Goal: Task Accomplishment & Management: Manage account settings

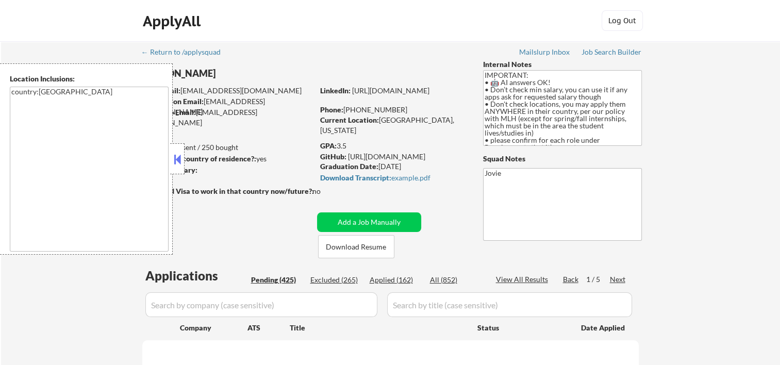
select select ""pending""
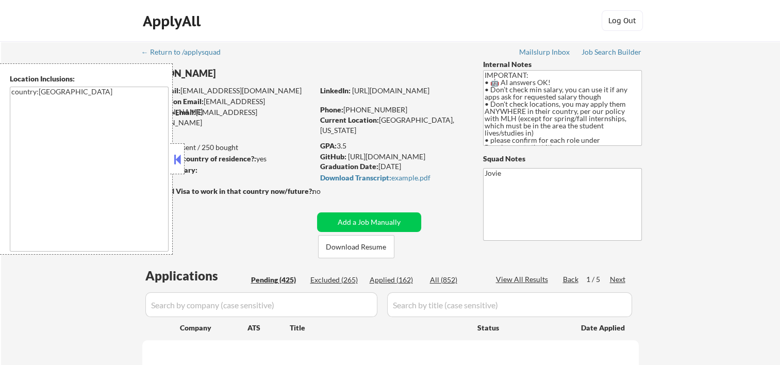
select select ""pending""
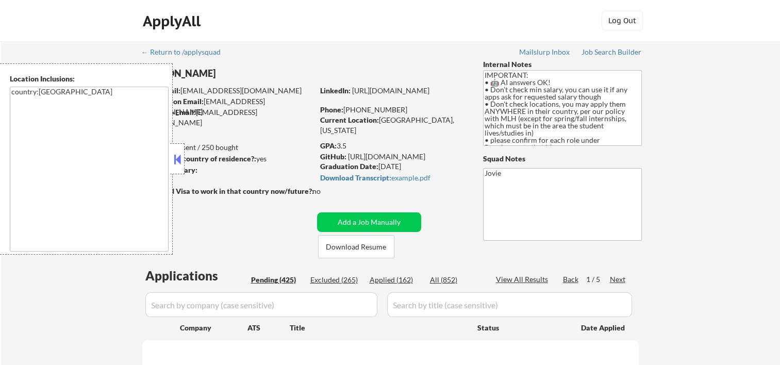
select select ""pending""
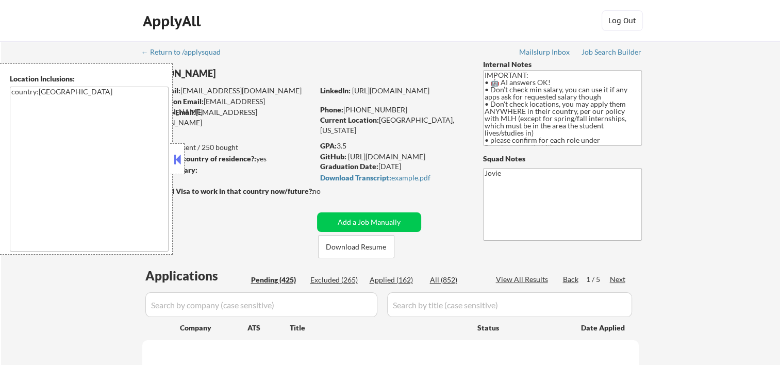
select select ""pending""
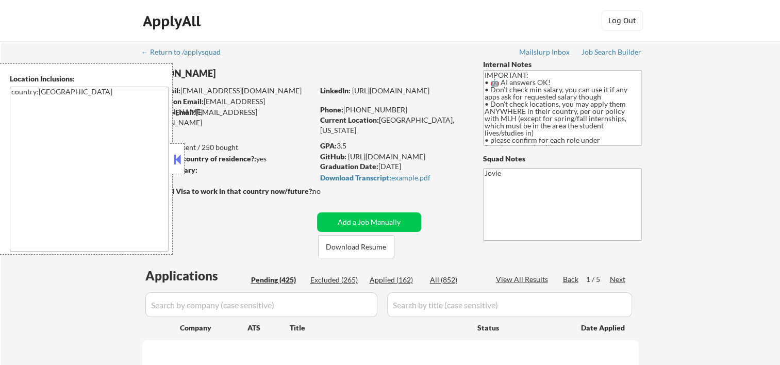
select select ""pending""
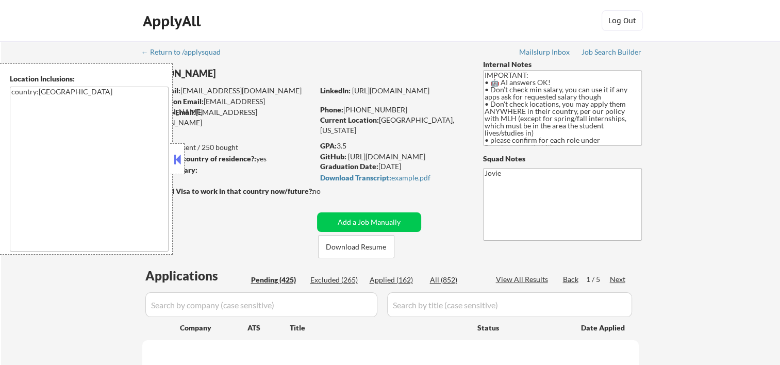
select select ""pending""
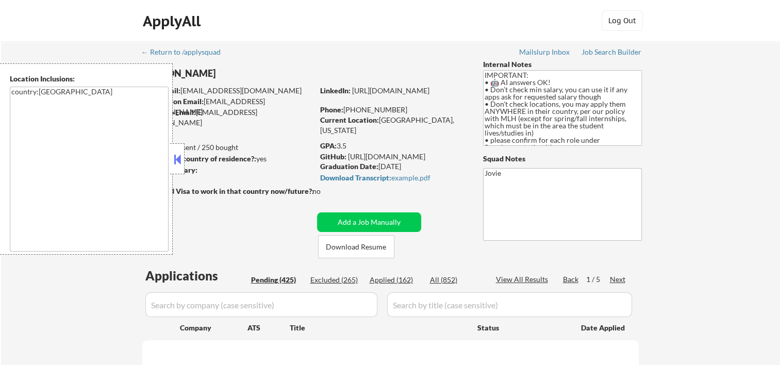
select select ""pending""
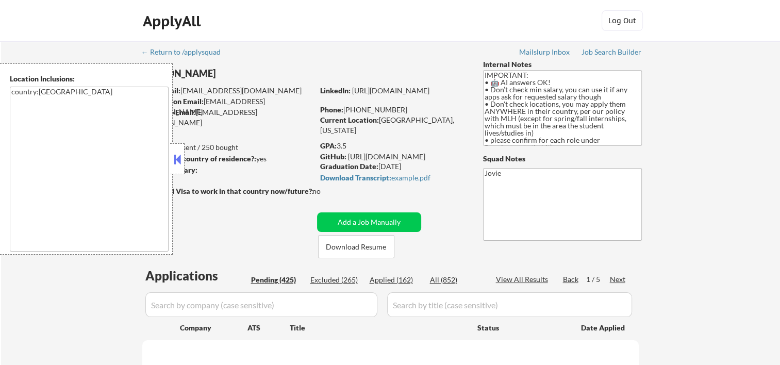
select select ""pending""
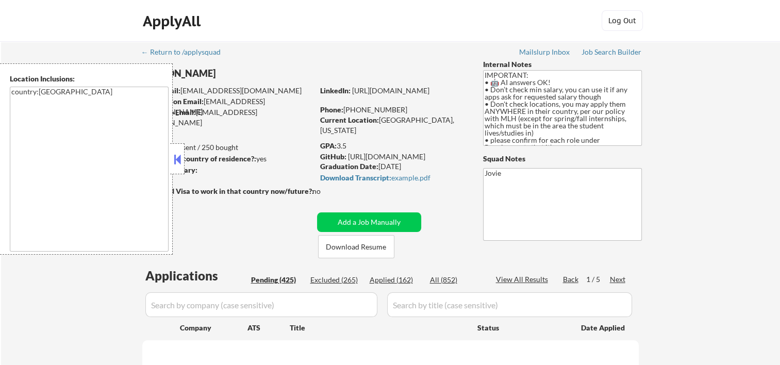
select select ""pending""
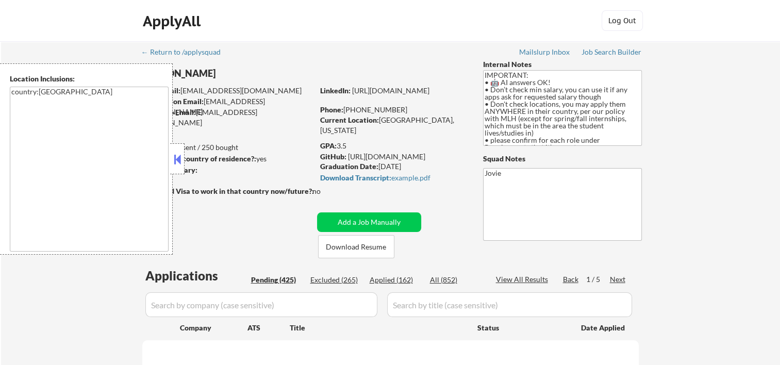
select select ""pending""
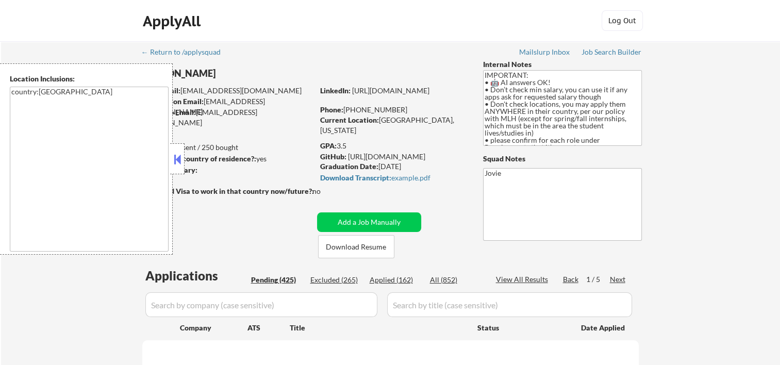
select select ""pending""
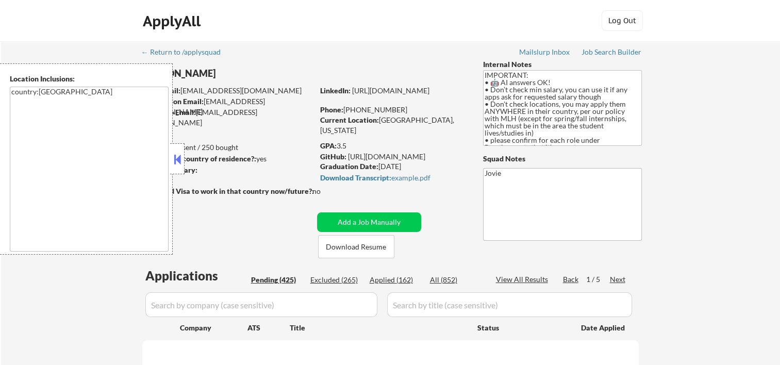
select select ""pending""
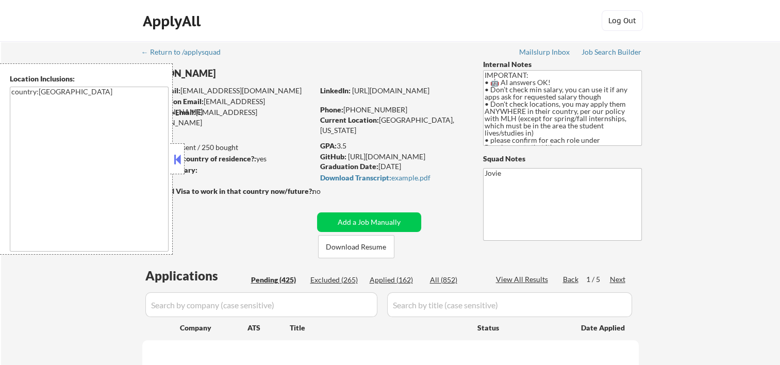
select select ""pending""
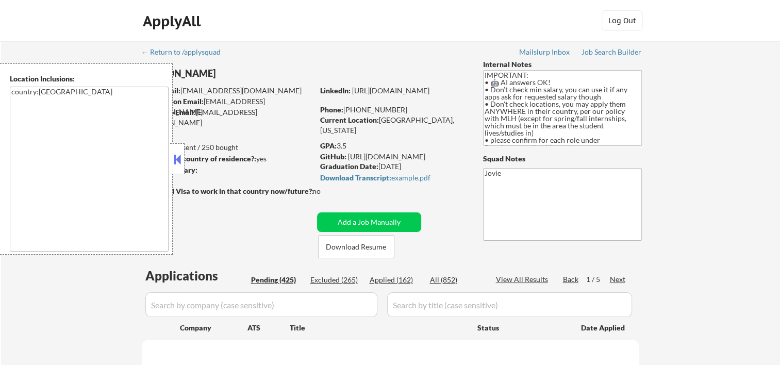
select select ""pending""
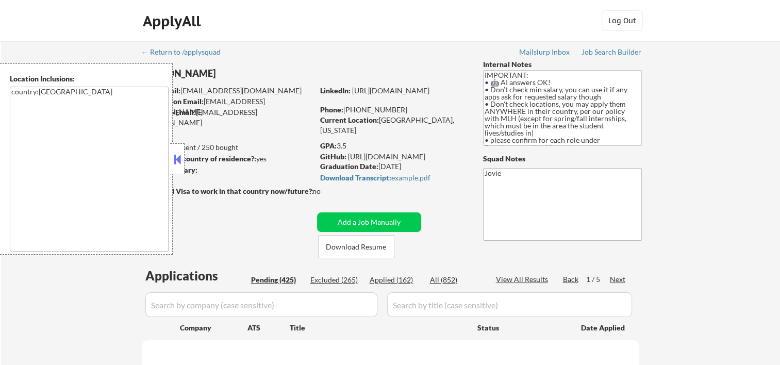
select select ""pending""
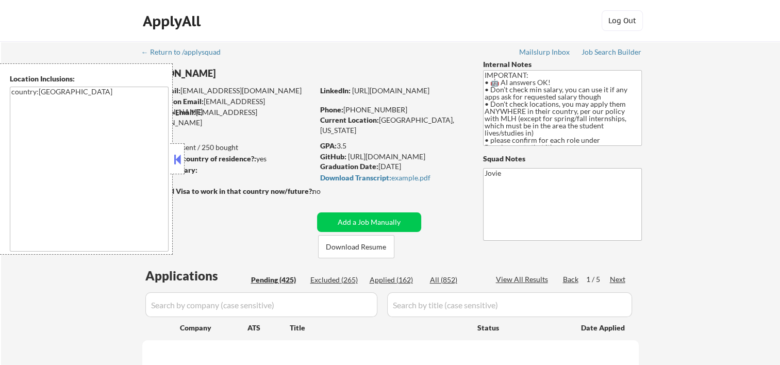
select select ""pending""
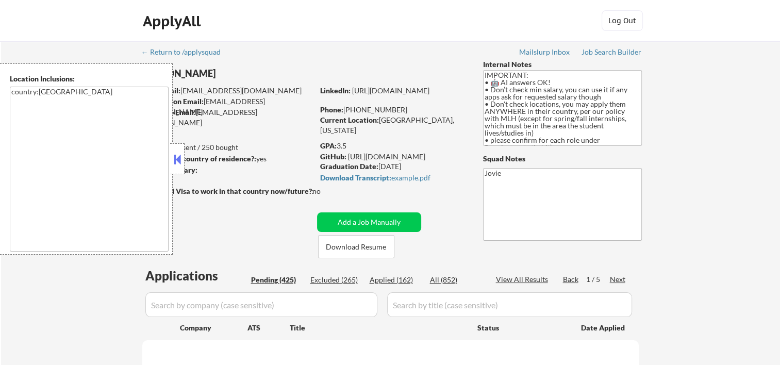
select select ""pending""
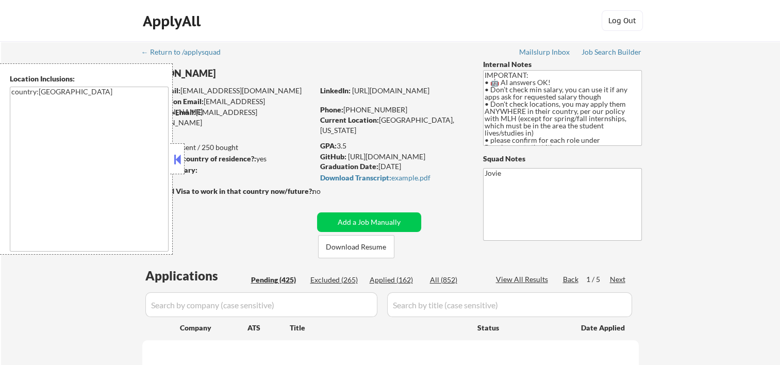
select select ""pending""
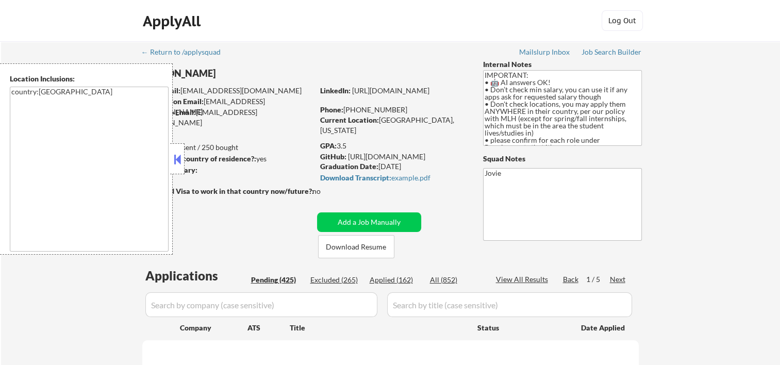
select select ""pending""
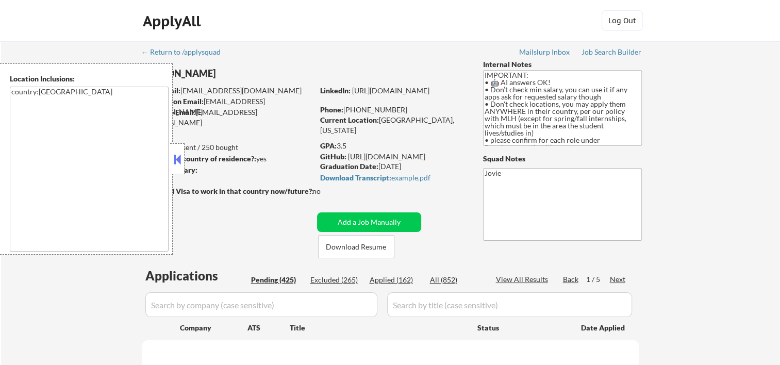
select select ""pending""
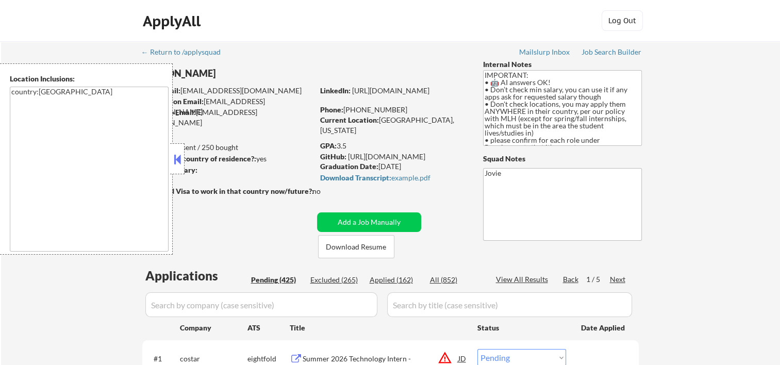
click at [179, 158] on button at bounding box center [177, 159] width 11 height 15
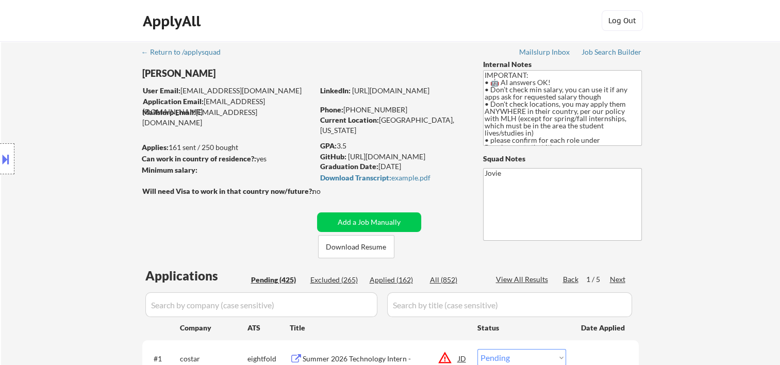
click at [318, 5] on div "ApplyAll Log Out" at bounding box center [390, 21] width 780 height 42
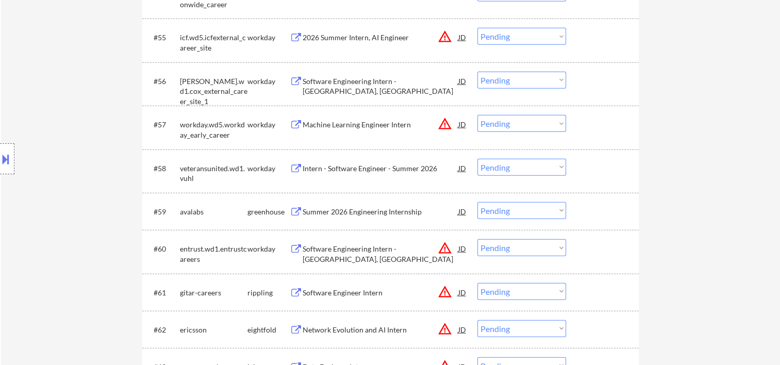
scroll to position [2750, 0]
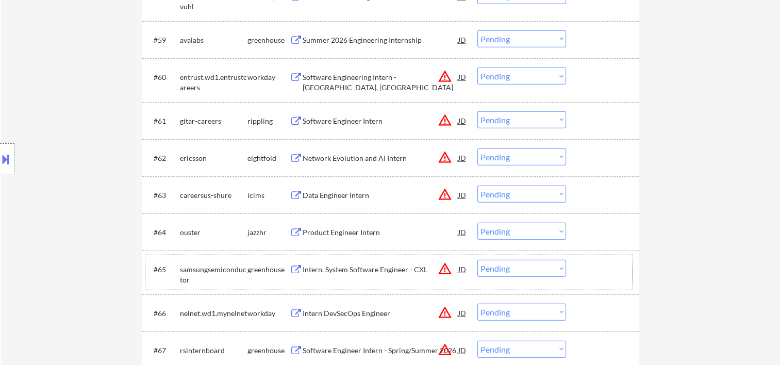
click at [575, 273] on div "#65 samsungsemiconductor greenhouse Intern, System Software Engineer - CXL JD w…" at bounding box center [388, 272] width 487 height 34
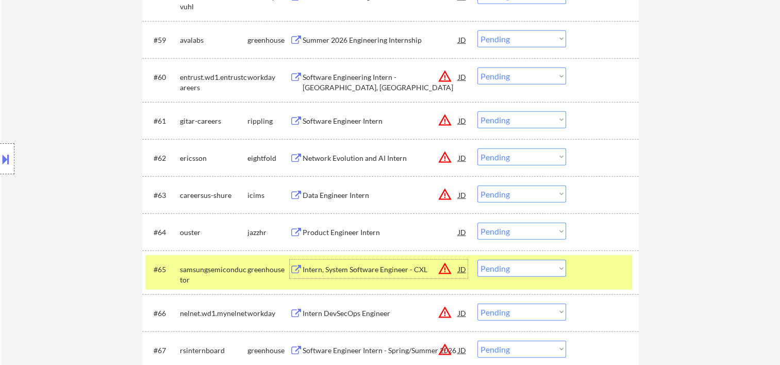
click at [383, 272] on div "Intern, System Software Engineer - CXL" at bounding box center [381, 270] width 156 height 10
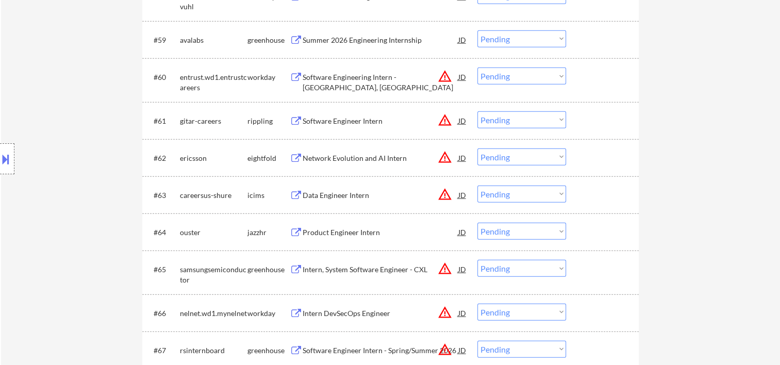
select select ""PLACEHOLDER_1427118222253""
select select ""pending""
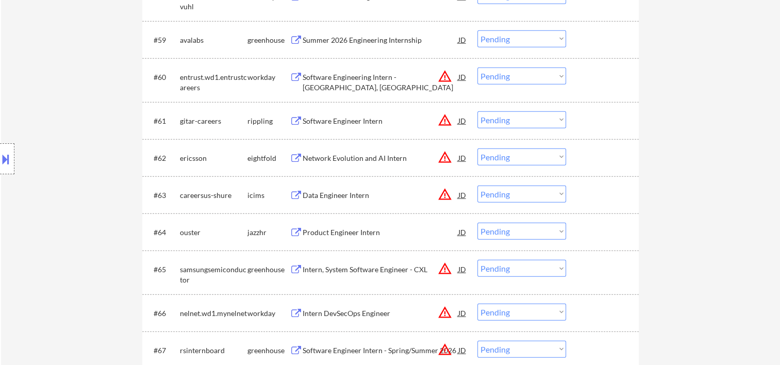
select select ""pending""
click at [612, 270] on div at bounding box center [603, 269] width 45 height 19
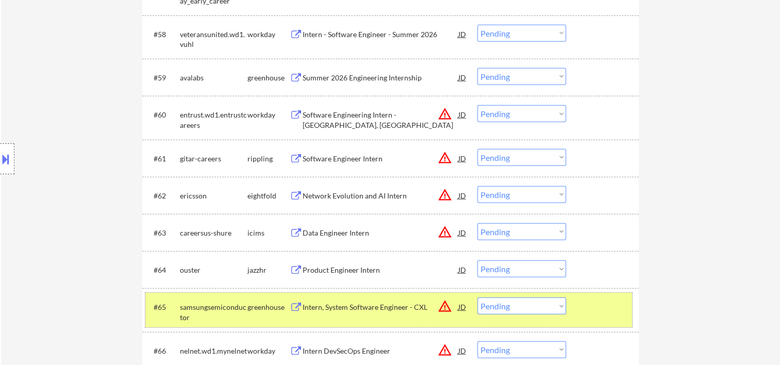
scroll to position [2884, 0]
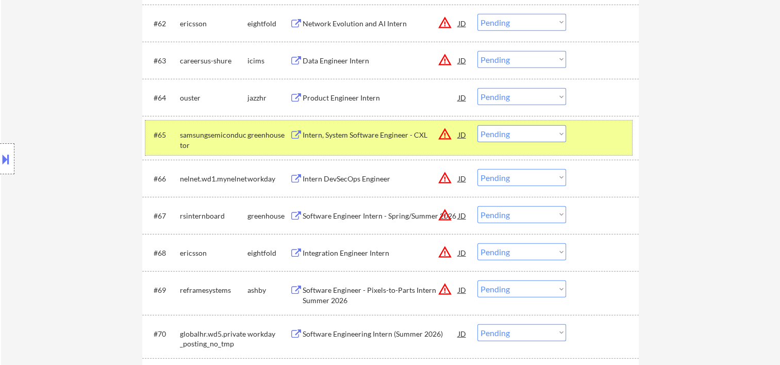
click at [523, 135] on select "Choose an option... Pending Applied Excluded (Questions) Excluded (Expired) Exc…" at bounding box center [521, 133] width 89 height 17
click at [477, 125] on select "Choose an option... Pending Applied Excluded (Questions) Excluded (Expired) Exc…" at bounding box center [521, 133] width 89 height 17
select select ""pending""
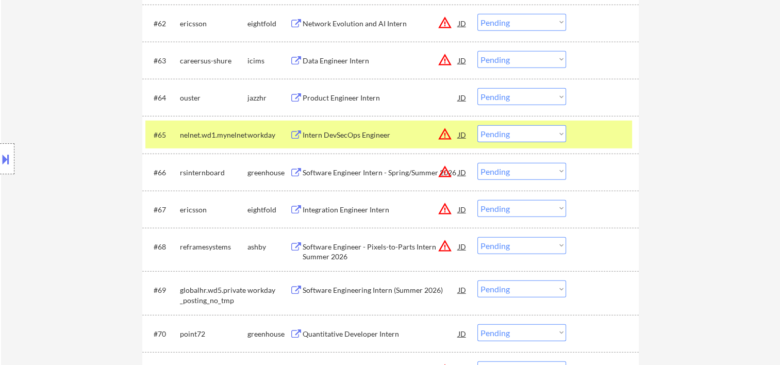
click at [586, 145] on div "#65 nelnet.wd1.mynelnet workday Intern DevSecOps Engineer JD warning_amber Choo…" at bounding box center [388, 135] width 487 height 28
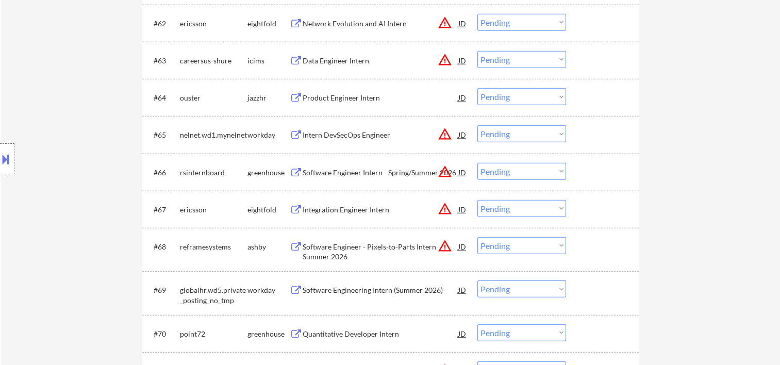
scroll to position [3056, 0]
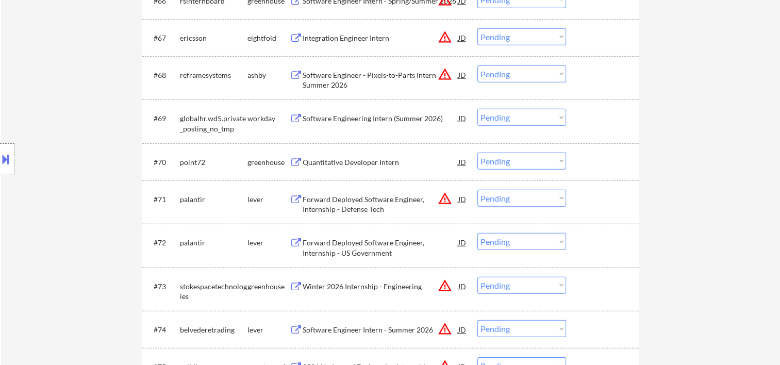
click at [597, 237] on div at bounding box center [603, 242] width 45 height 19
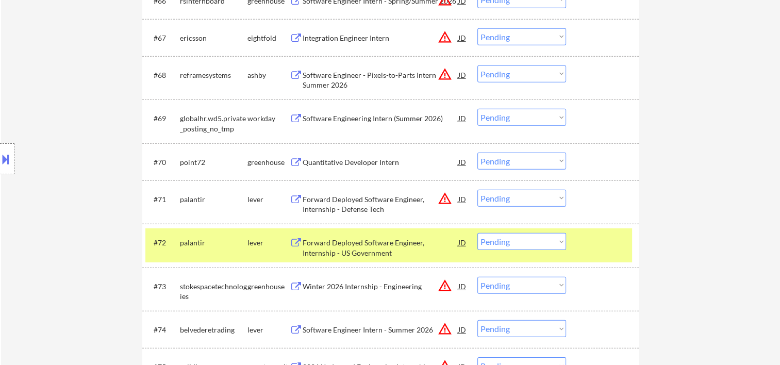
click at [317, 237] on div "Forward Deployed Software Engineer, Internship - US Government" at bounding box center [381, 245] width 156 height 25
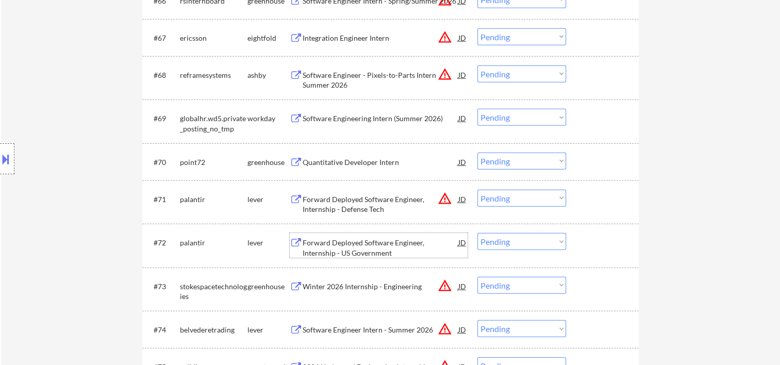
click at [589, 244] on div at bounding box center [603, 242] width 45 height 19
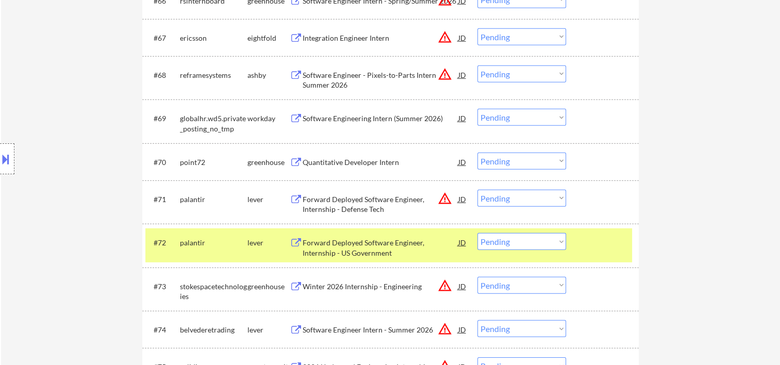
click at [556, 242] on select "Choose an option... Pending Applied Excluded (Questions) Excluded (Expired) Exc…" at bounding box center [521, 241] width 89 height 17
click at [477, 233] on select "Choose an option... Pending Applied Excluded (Questions) Excluded (Expired) Exc…" at bounding box center [521, 241] width 89 height 17
select select ""pending""
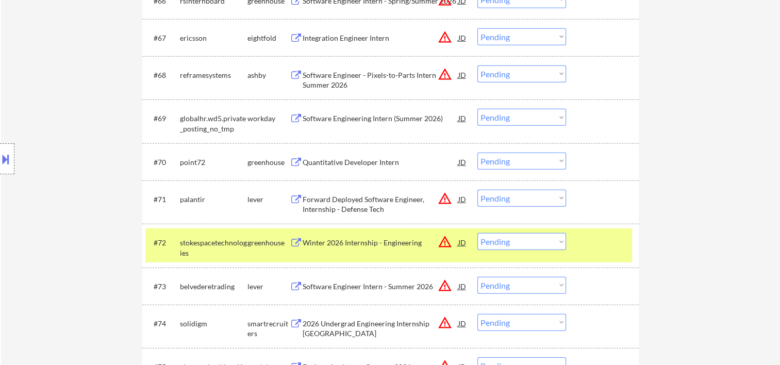
drag, startPoint x: 619, startPoint y: 252, endPoint x: 612, endPoint y: 253, distance: 7.3
click at [617, 252] on div "#72 stokespacetechnologies greenhouse Winter 2026 Internship - Engineering JD w…" at bounding box center [388, 245] width 487 height 34
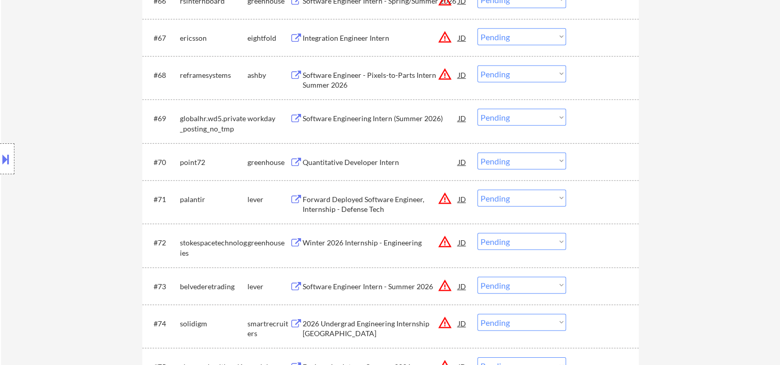
scroll to position [3228, 0]
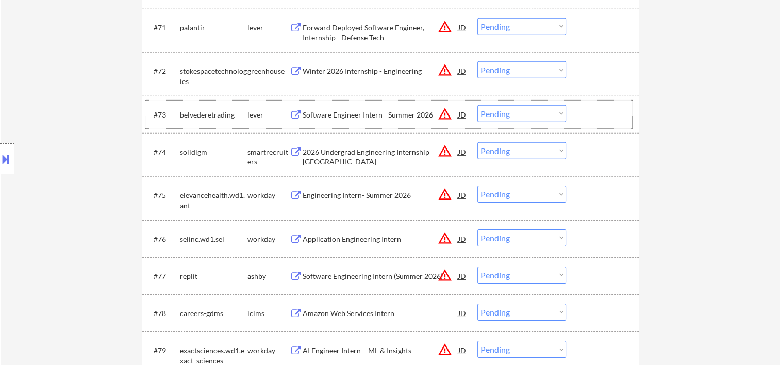
click at [590, 115] on div at bounding box center [603, 114] width 45 height 19
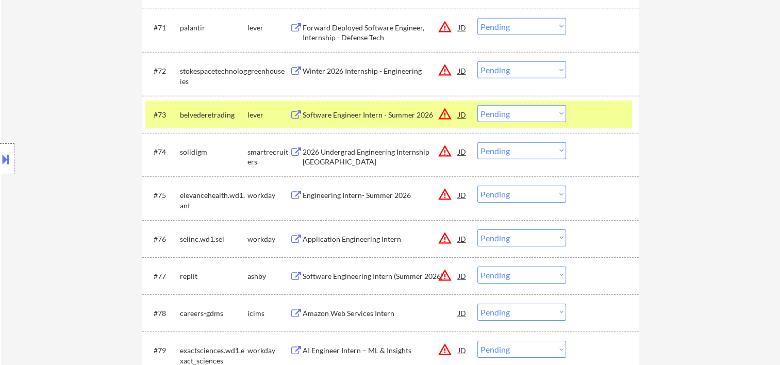
click at [383, 113] on div "Software Engineer Intern - Summer 2026" at bounding box center [381, 115] width 156 height 10
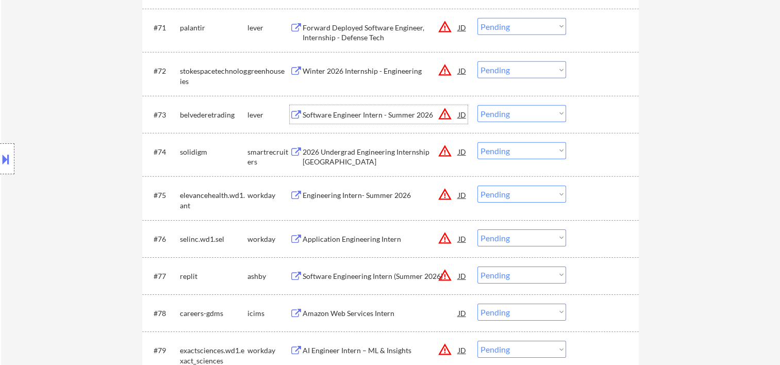
drag, startPoint x: 602, startPoint y: 100, endPoint x: 518, endPoint y: 136, distance: 91.7
click at [602, 101] on div "#73 belvederetrading lever Software Engineer Intern - Summer 2026 JD warning_am…" at bounding box center [388, 115] width 487 height 28
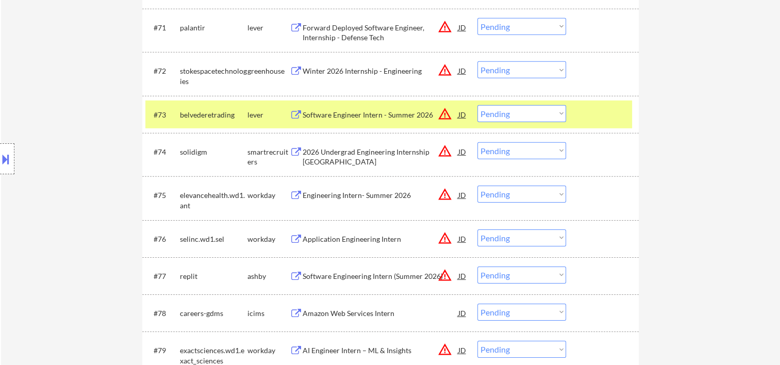
click at [346, 120] on div "Software Engineer Intern - Summer 2026" at bounding box center [381, 114] width 156 height 19
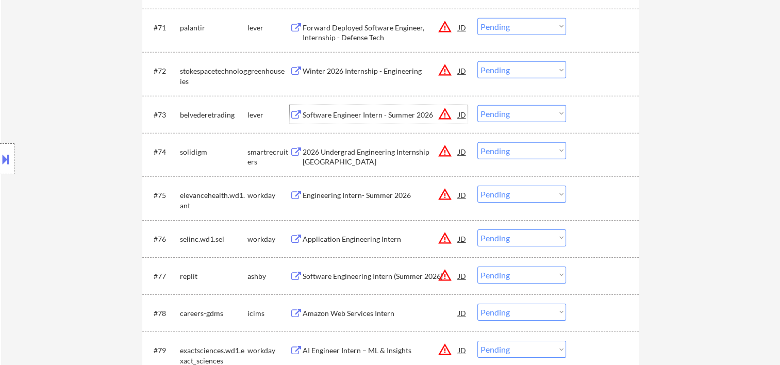
click at [466, 114] on div "JD" at bounding box center [462, 114] width 10 height 19
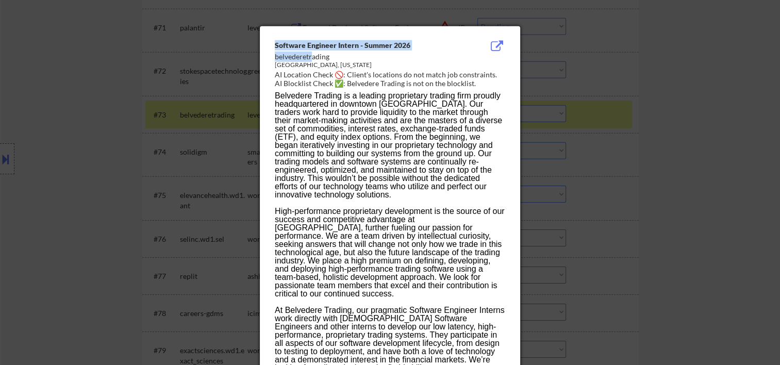
drag, startPoint x: 278, startPoint y: 56, endPoint x: 312, endPoint y: 58, distance: 33.6
drag, startPoint x: 312, startPoint y: 58, endPoint x: 284, endPoint y: 132, distance: 79.3
click at [284, 132] on div "Belvedere Trading is a leading proprietary trading firm proudly headquartered i…" at bounding box center [390, 145] width 230 height 107
drag, startPoint x: 329, startPoint y: 55, endPoint x: 276, endPoint y: 57, distance: 53.1
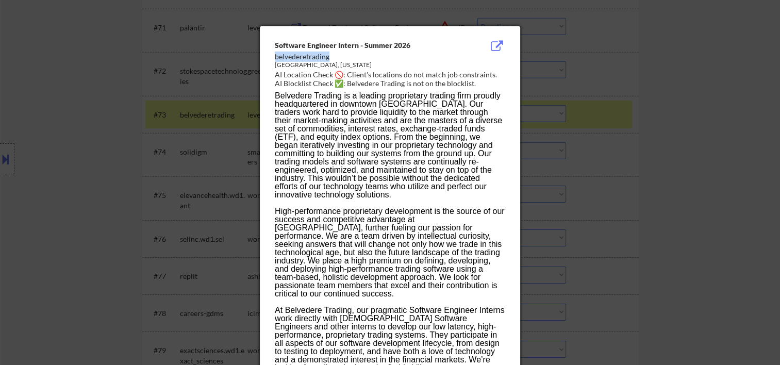
click at [276, 57] on div "belvederetrading" at bounding box center [364, 57] width 178 height 10
copy div "belvederetrading"
click at [749, 118] on div at bounding box center [390, 182] width 780 height 365
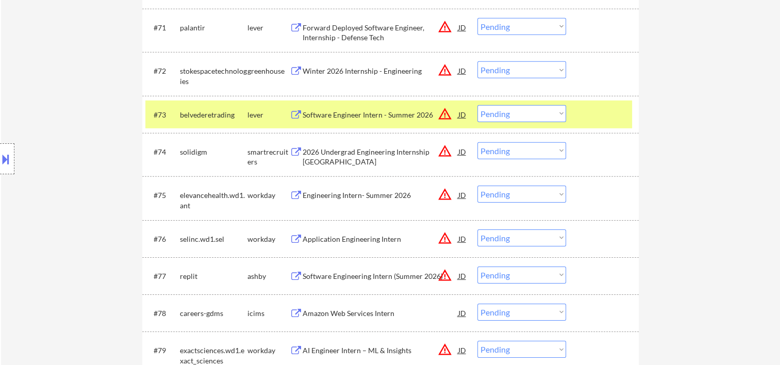
drag, startPoint x: 559, startPoint y: 116, endPoint x: 573, endPoint y: 101, distance: 20.4
click at [559, 116] on select "Choose an option... Pending Applied Excluded (Questions) Excluded (Expired) Exc…" at bounding box center [521, 113] width 89 height 17
click at [477, 105] on select "Choose an option... Pending Applied Excluded (Questions) Excluded (Expired) Exc…" at bounding box center [521, 113] width 89 height 17
select select ""pending""
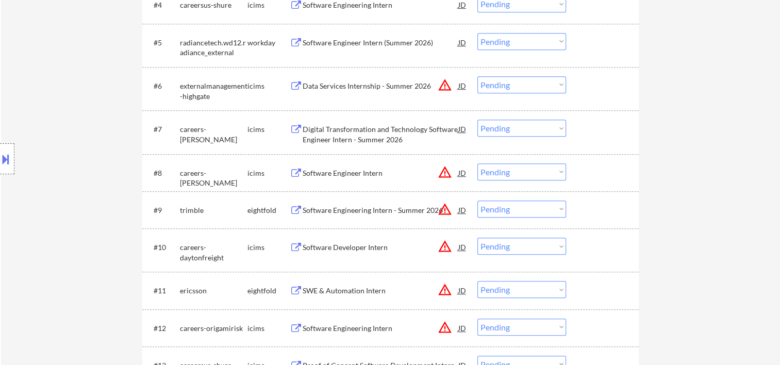
scroll to position [0, 0]
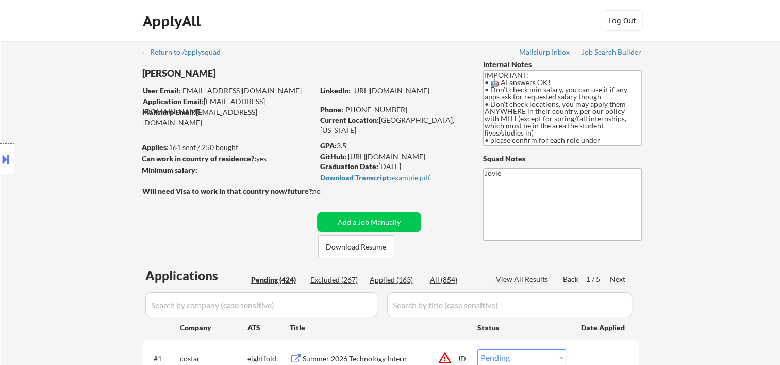
click at [336, 276] on div "Excluded (267)" at bounding box center [336, 280] width 52 height 10
select select ""excluded__bad_match_""
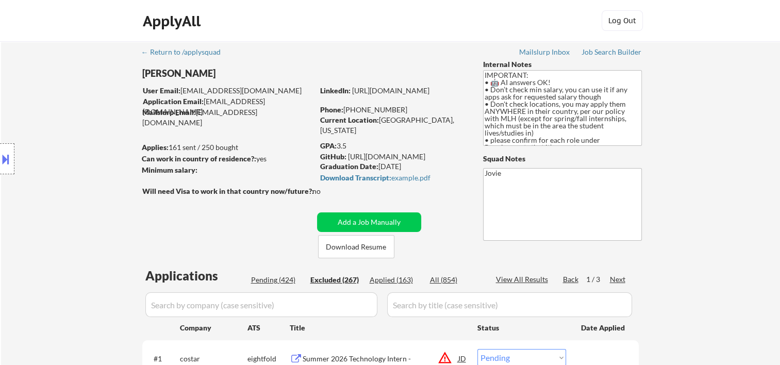
select select ""excluded__bad_match_""
select select ""excluded__expired_""
select select ""excluded__bad_match_""
select select ""excluded""
select select ""excluded__bad_match_""
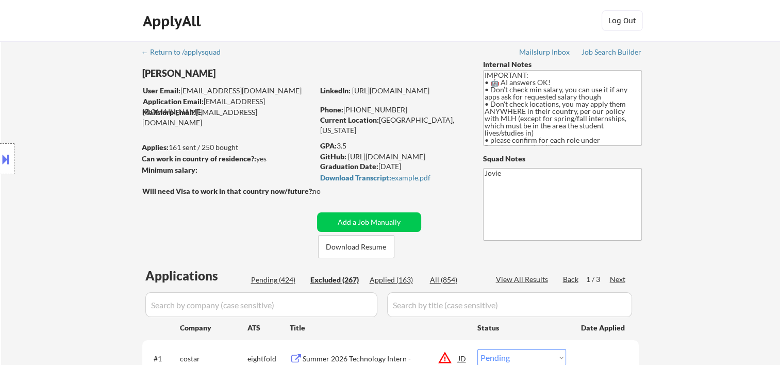
select select ""excluded__bad_match_""
select select ""excluded__other_""
select select ""excluded__bad_match_""
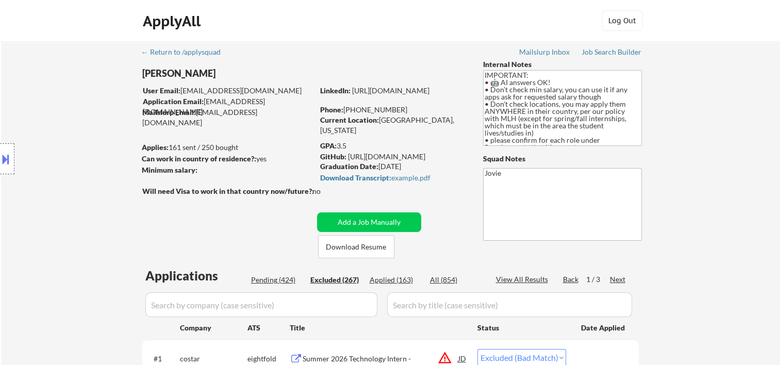
select select ""excluded__expired_""
select select ""excluded__bad_match_""
select select ""excluded__expired_""
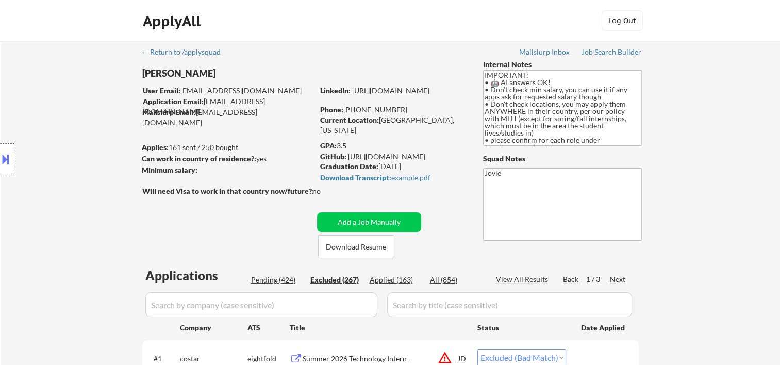
select select ""excluded""
select select ""excluded__bad_match_""
select select ""excluded__expired_""
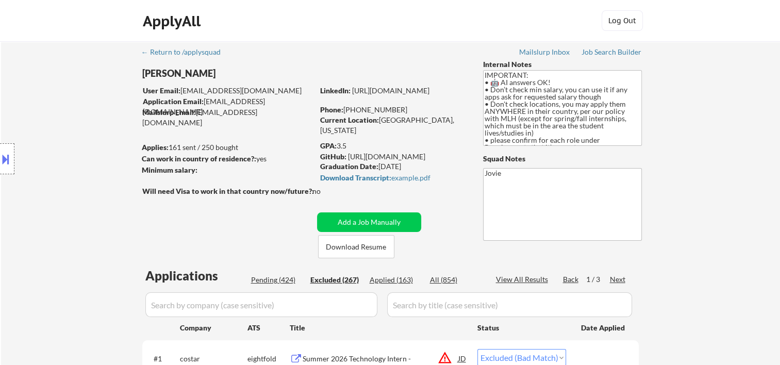
select select ""excluded__expired_""
select select ""excluded__bad_match_""
select select ""excluded""
select select ""excluded__expired_""
select select ""excluded""
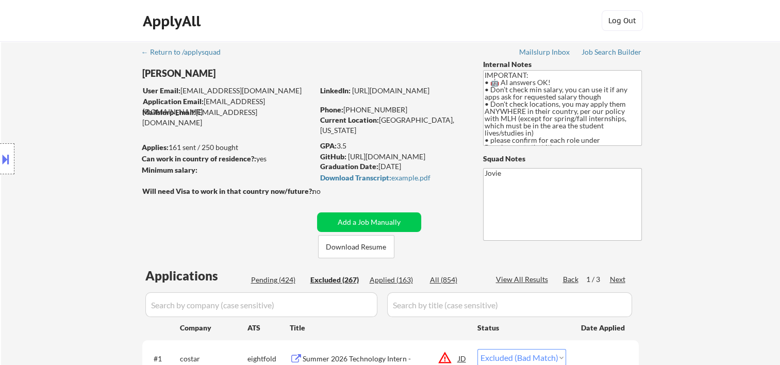
select select ""excluded__bad_match_""
select select ""excluded__expired_""
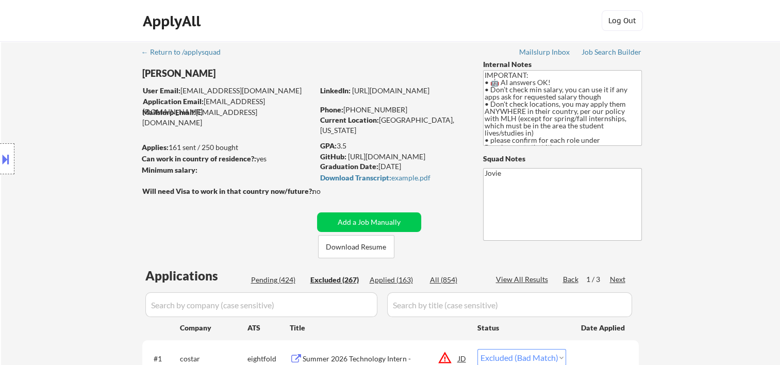
select select ""excluded__expired_""
select select ""excluded__bad_match_""
select select ""excluded""
select select ""excluded__bad_match_""
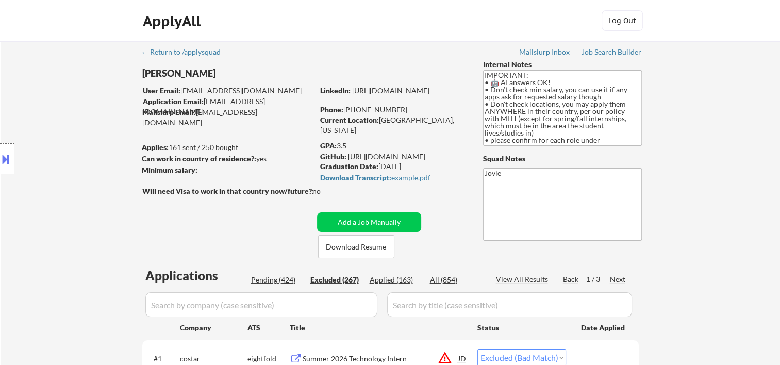
select select ""excluded""
select select ""excluded__expired_""
select select ""excluded__bad_match_""
select select ""excluded__expired_""
select select ""excluded__bad_match_""
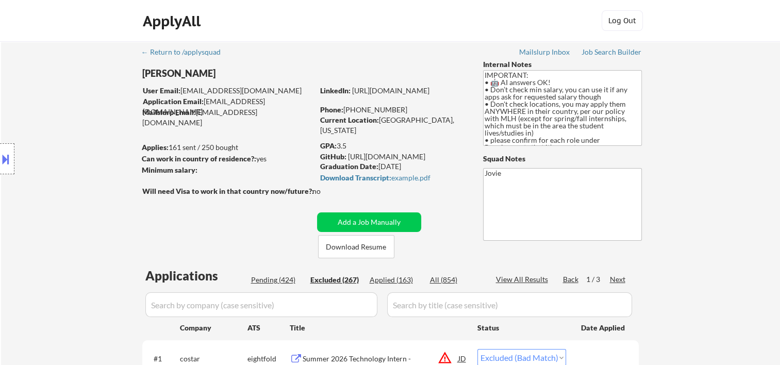
select select ""excluded""
select select ""excluded__bad_match_""
select select ""excluded""
select select ""excluded__bad_match_""
select select ""excluded__expired_""
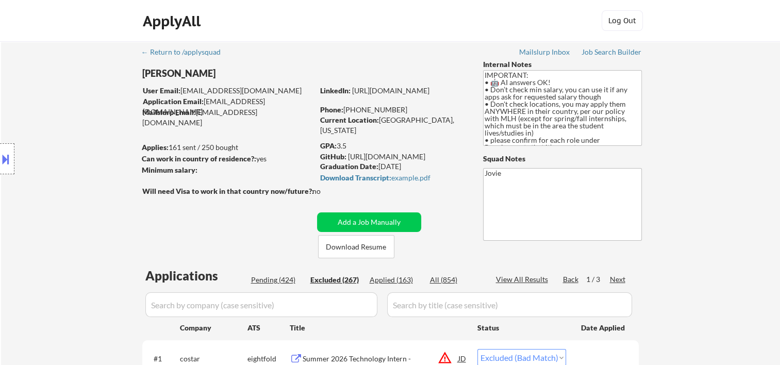
select select ""excluded__expired_""
select select ""excluded""
select select ""excluded__bad_match_""
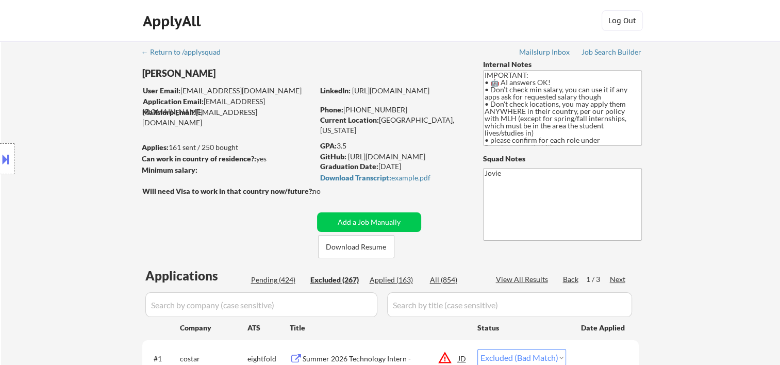
select select ""excluded""
select select ""excluded__expired_""
select select ""excluded__other_""
select select ""excluded__bad_match_""
select select ""excluded__other_""
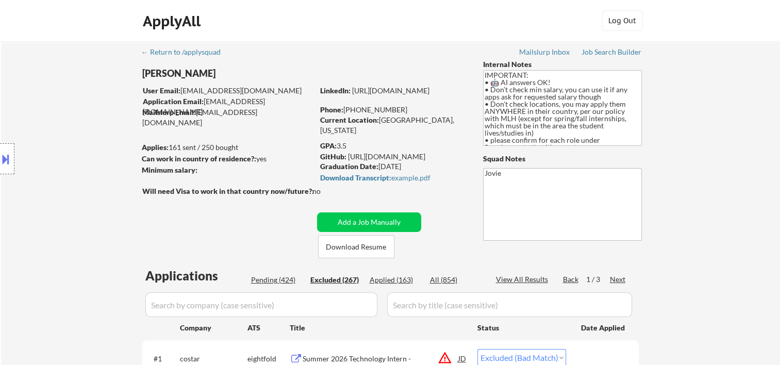
select select ""excluded__expired_""
select select ""excluded__other_""
select select ""excluded__bad_match_""
select select ""excluded""
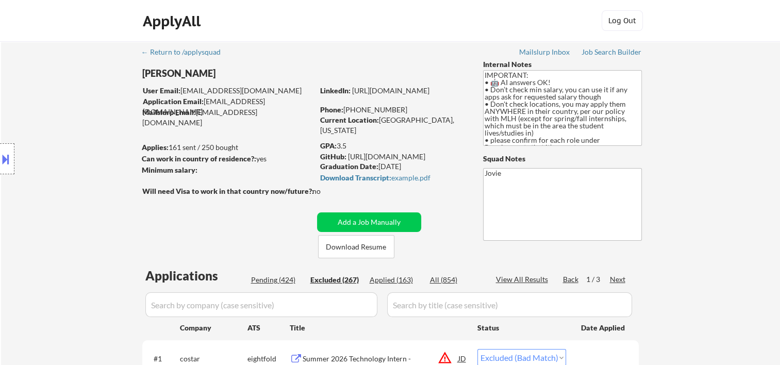
select select ""excluded""
select select ""excluded__bad_match_""
select select ""excluded__blocklist_""
select select ""excluded""
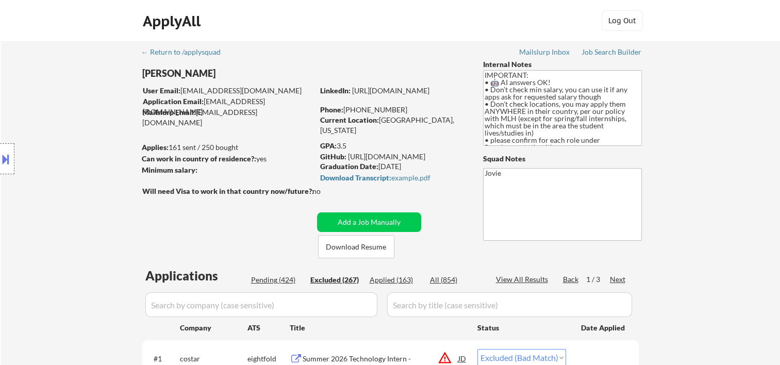
select select ""excluded__bad_match_""
select select ""excluded""
select select ""excluded__expired_""
select select ""excluded__bad_match_""
select select ""excluded__expired_""
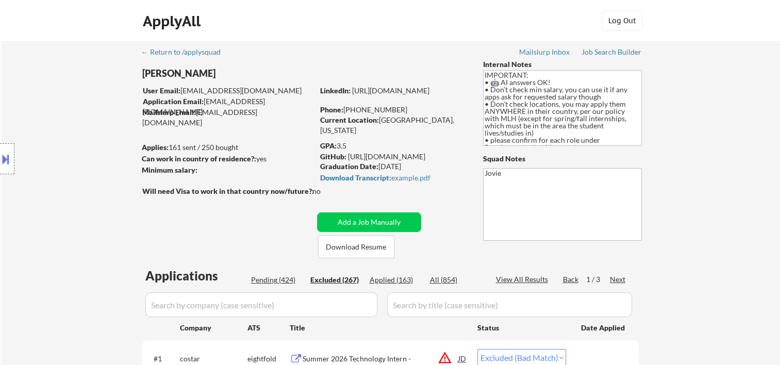
select select ""excluded""
select select ""excluded__bad_match_""
select select ""excluded__other_""
select select ""excluded__bad_match_""
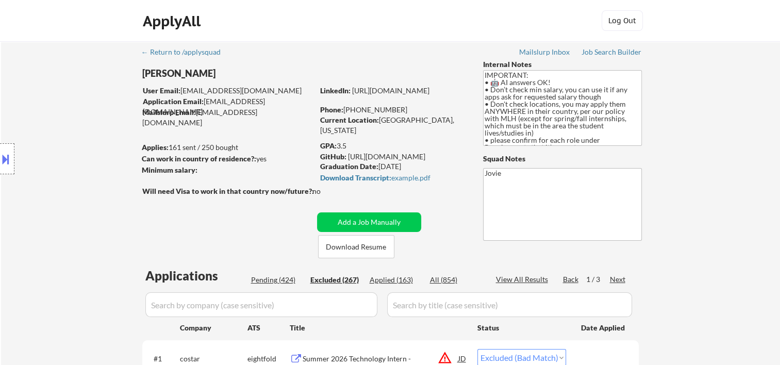
select select ""excluded__bad_match_""
select select ""excluded__expired_""
select select ""excluded__bad_match_""
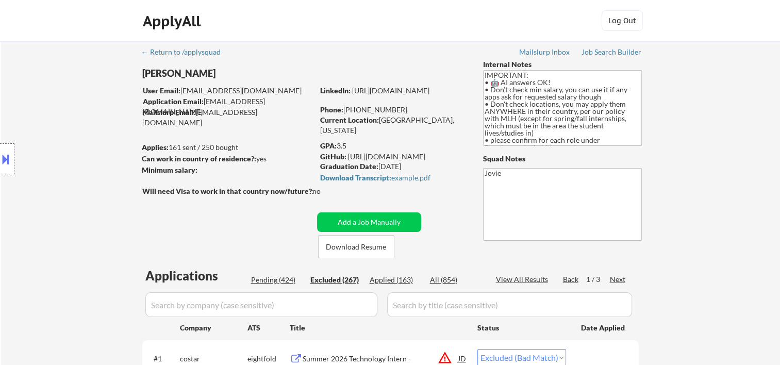
select select ""excluded__bad_match_""
select select ""excluded""
select select ""excluded__bad_match_""
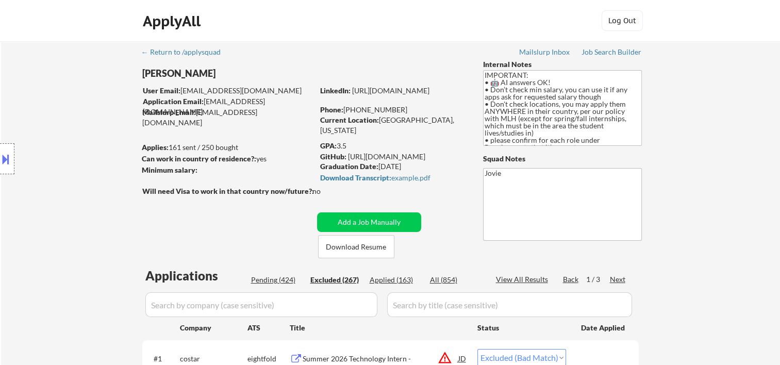
select select ""excluded""
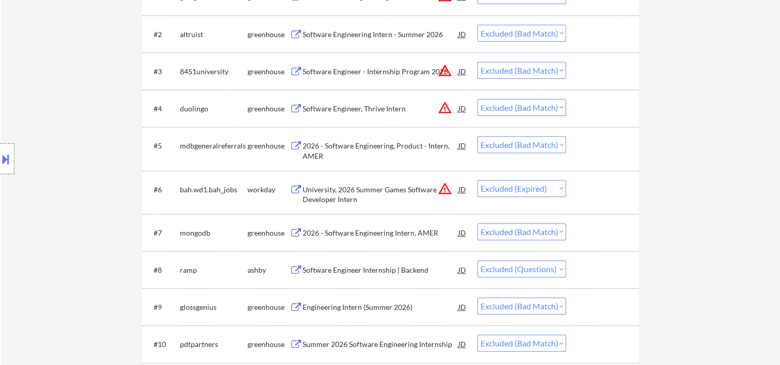
scroll to position [172, 0]
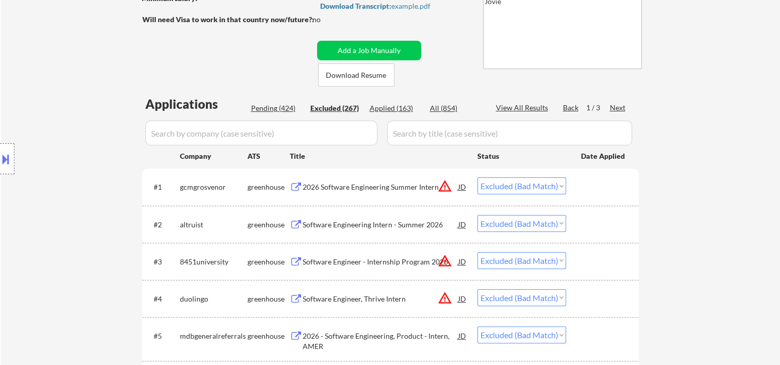
click at [553, 52] on textarea "Jovie" at bounding box center [562, 32] width 159 height 73
click at [618, 108] on div "Next" at bounding box center [618, 108] width 17 height 10
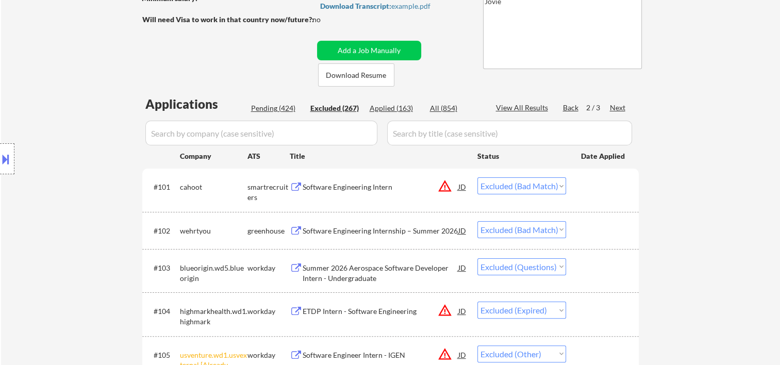
click at [619, 106] on div "Next" at bounding box center [618, 108] width 17 height 10
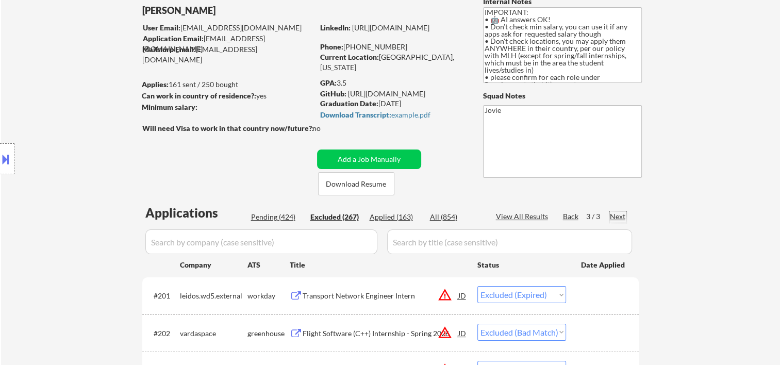
scroll to position [0, 0]
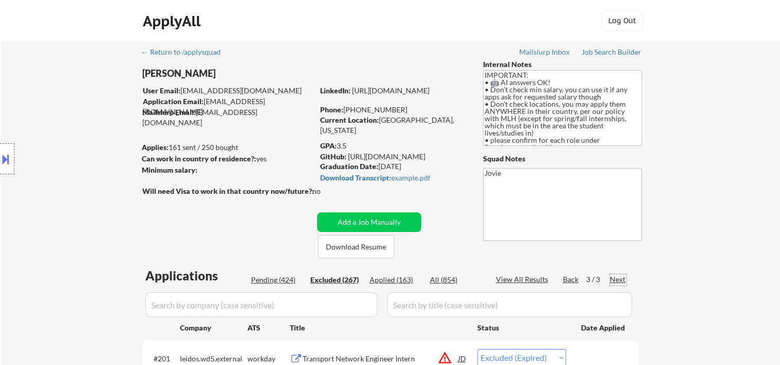
drag, startPoint x: 570, startPoint y: 279, endPoint x: 611, endPoint y: 194, distance: 95.0
click at [570, 279] on div "Back" at bounding box center [571, 279] width 17 height 10
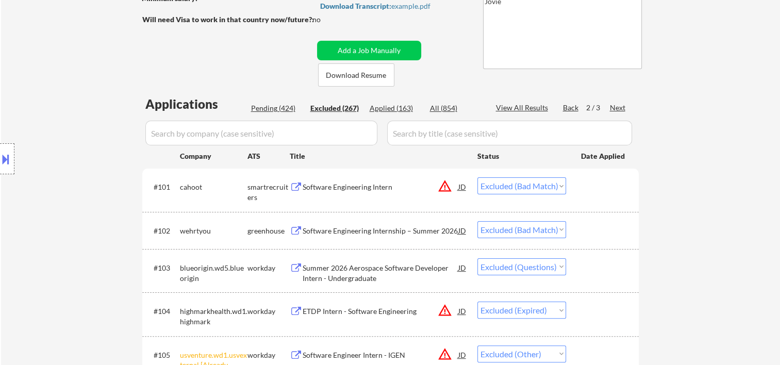
scroll to position [3964, 0]
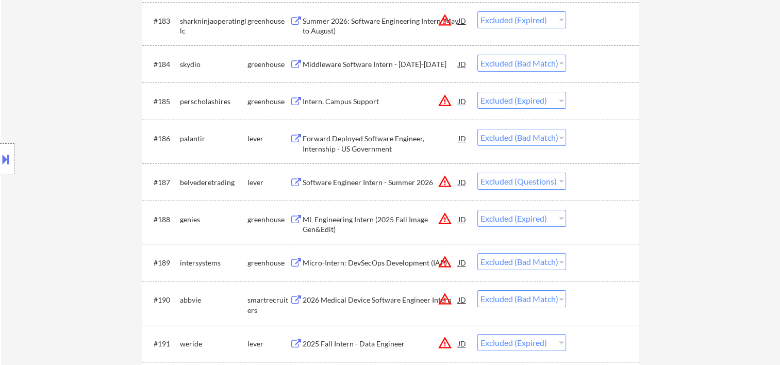
click at [545, 176] on select "Choose an option... Pending Applied Excluded (Questions) Excluded (Expired) Exc…" at bounding box center [521, 181] width 89 height 17
click at [477, 173] on select "Choose an option... Pending Applied Excluded (Questions) Excluded (Expired) Exc…" at bounding box center [521, 181] width 89 height 17
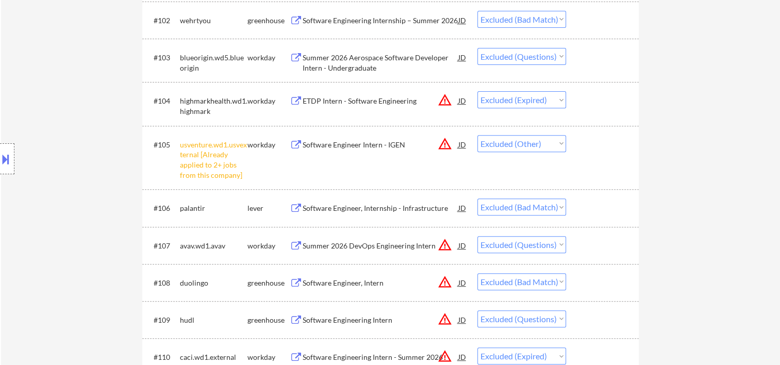
scroll to position [0, 0]
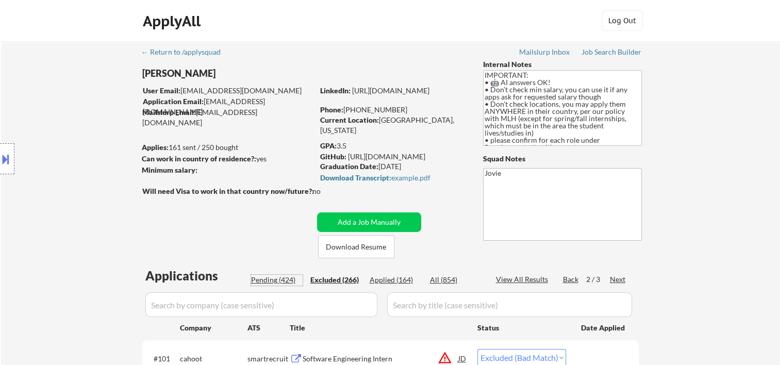
click at [272, 278] on div "Pending (424)" at bounding box center [277, 280] width 52 height 10
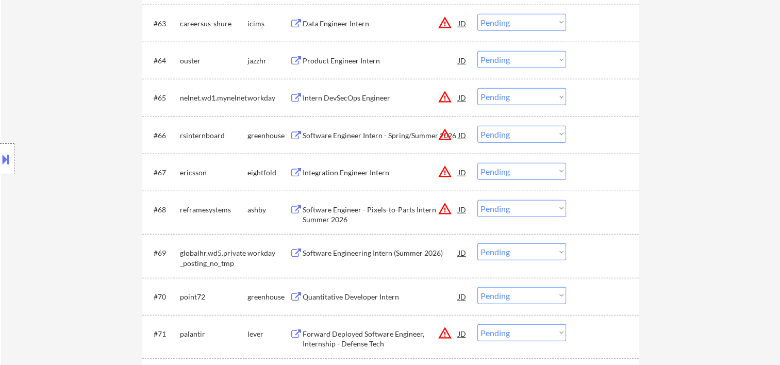
scroll to position [3094, 0]
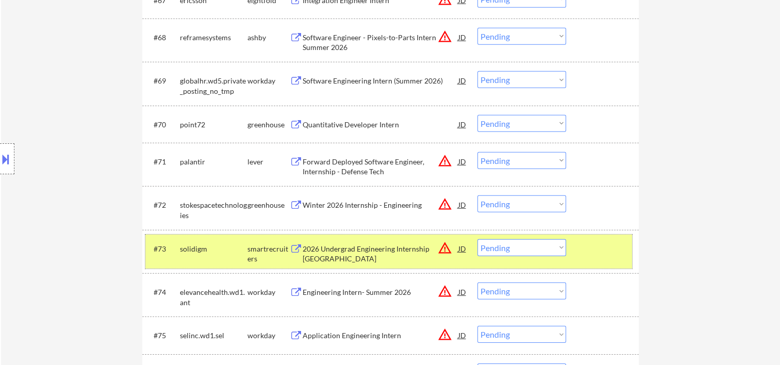
click at [594, 255] on div at bounding box center [603, 248] width 45 height 19
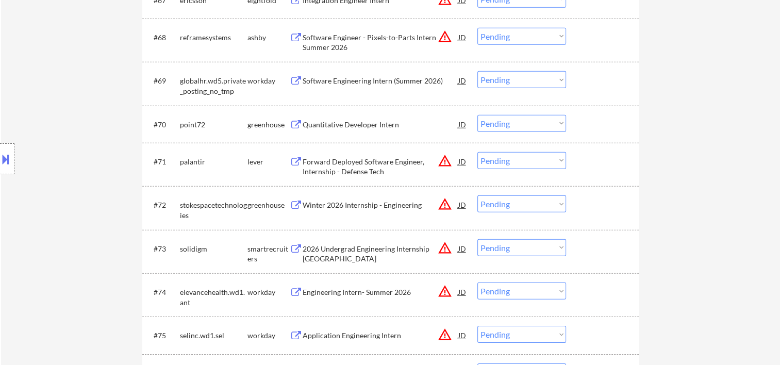
click at [594, 252] on div at bounding box center [603, 248] width 45 height 19
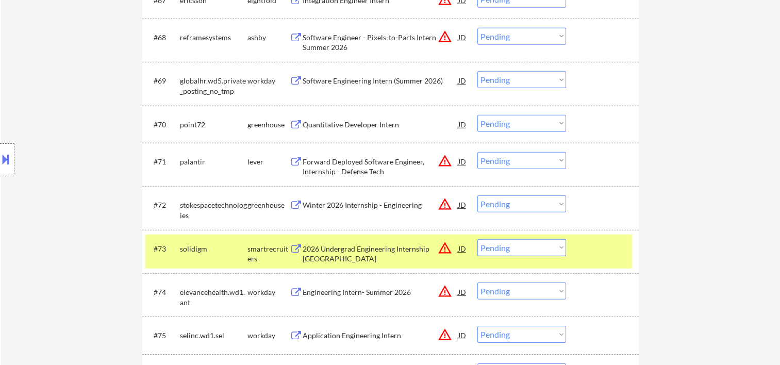
click at [353, 243] on div "2026 Undergrad Engineering Internship [GEOGRAPHIC_DATA]" at bounding box center [381, 251] width 156 height 25
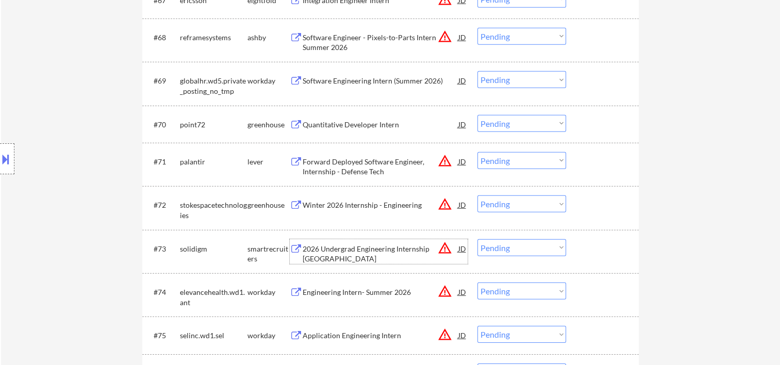
drag, startPoint x: 615, startPoint y: 248, endPoint x: 584, endPoint y: 249, distance: 31.0
click at [613, 248] on div at bounding box center [603, 248] width 45 height 19
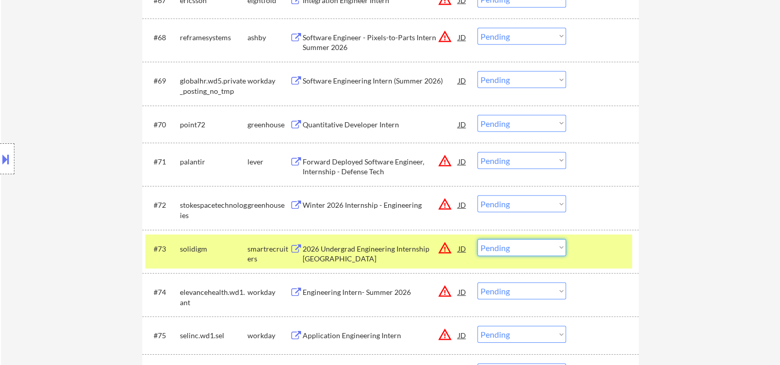
click at [561, 256] on select "Choose an option... Pending Applied Excluded (Questions) Excluded (Expired) Exc…" at bounding box center [521, 247] width 89 height 17
click at [477, 239] on select "Choose an option... Pending Applied Excluded (Questions) Excluded (Expired) Exc…" at bounding box center [521, 247] width 89 height 17
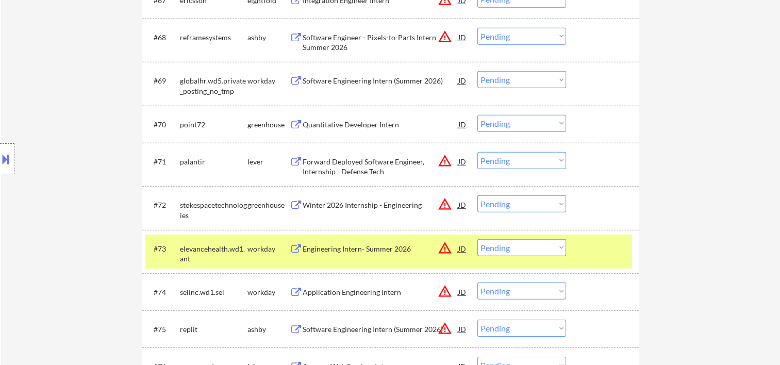
click at [607, 258] on div at bounding box center [603, 248] width 45 height 19
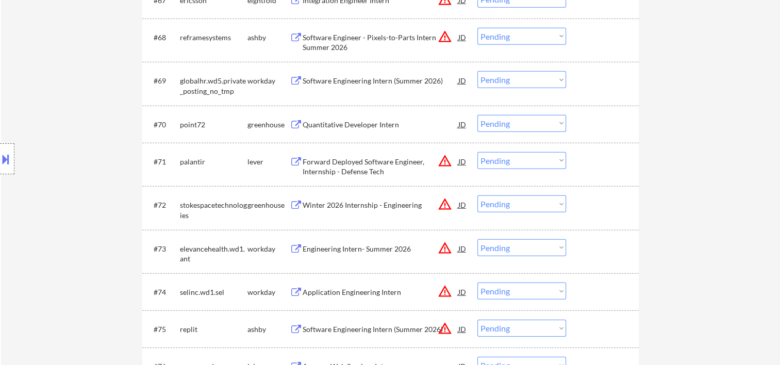
scroll to position [2922, 0]
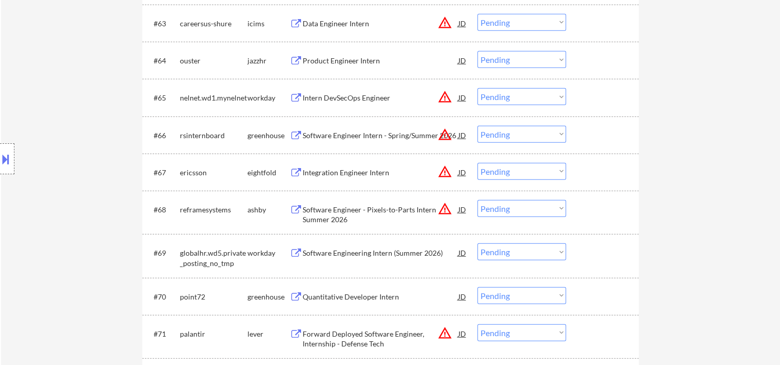
click at [595, 219] on div "#68 reframesystems [PERSON_NAME] Software Engineer - Pixels-to-Parts Intern Sum…" at bounding box center [388, 212] width 487 height 34
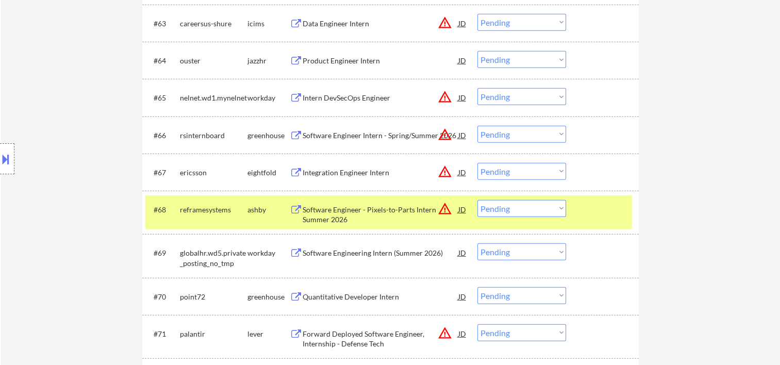
click at [402, 218] on div "Software Engineer - Pixels-to-Parts Intern Summer 2026" at bounding box center [381, 215] width 156 height 20
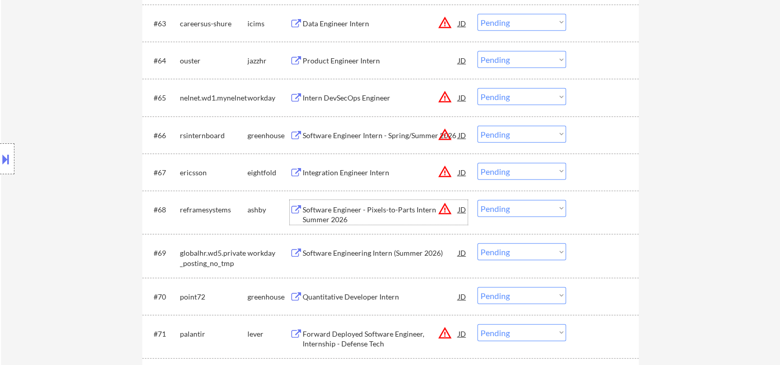
click at [600, 200] on div at bounding box center [603, 209] width 45 height 19
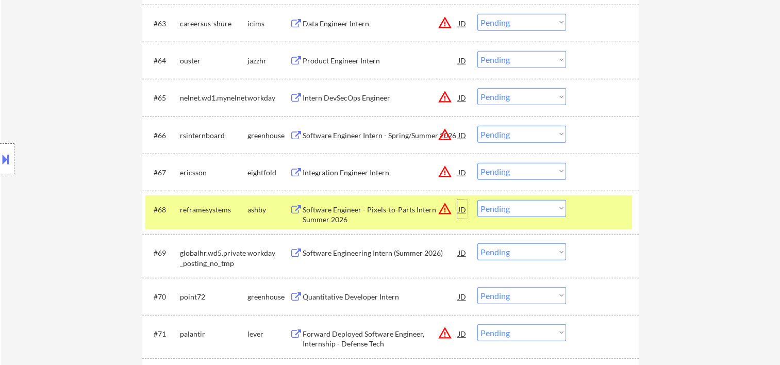
click at [461, 212] on div "JD" at bounding box center [462, 209] width 10 height 19
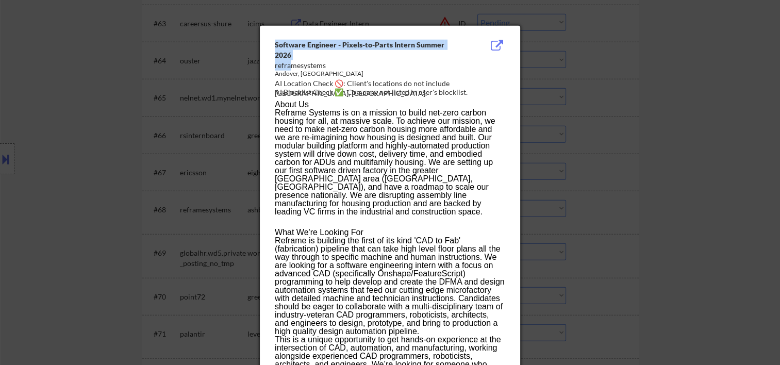
drag, startPoint x: 272, startPoint y: 65, endPoint x: 290, endPoint y: 67, distance: 18.6
click at [290, 67] on div "Software Engineer - Pixels-to-Parts Intern Summer 2026 reframesystems [GEOGRAPH…" at bounding box center [390, 316] width 260 height 580
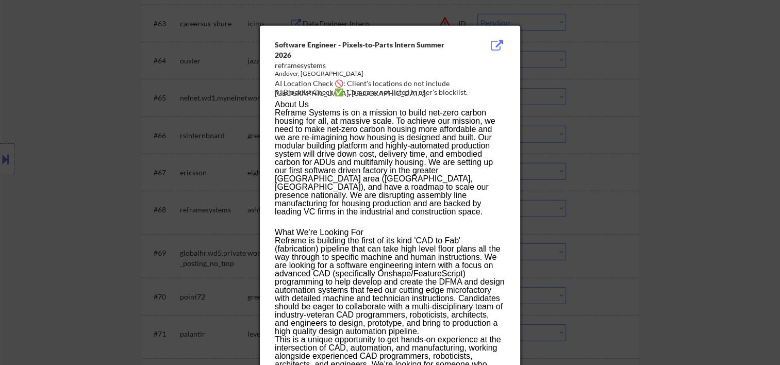
drag, startPoint x: 290, startPoint y: 67, endPoint x: 295, endPoint y: 73, distance: 8.1
click at [293, 73] on div "Andover, [GEOGRAPHIC_DATA]" at bounding box center [364, 74] width 178 height 9
drag, startPoint x: 327, startPoint y: 66, endPoint x: 274, endPoint y: 66, distance: 52.6
click at [275, 66] on div "reframesystems" at bounding box center [364, 65] width 178 height 10
copy div "reframesystems"
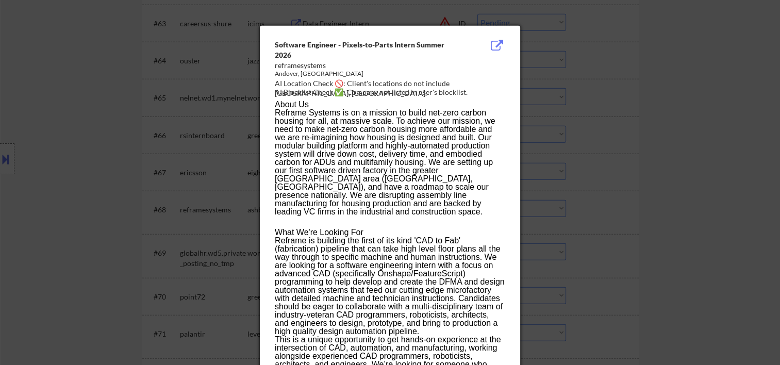
click at [680, 95] on div at bounding box center [390, 182] width 780 height 365
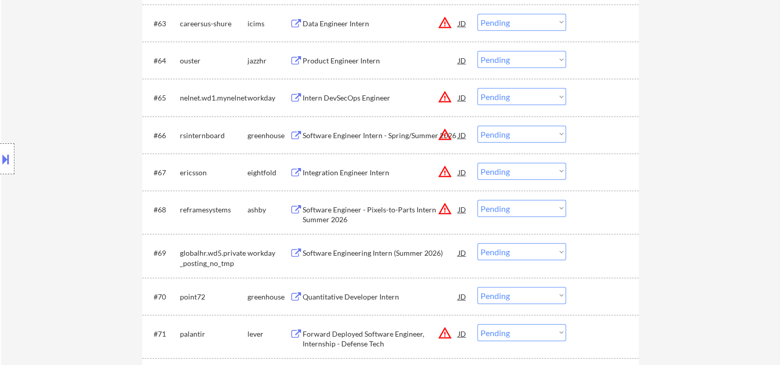
click at [591, 205] on div at bounding box center [603, 209] width 45 height 19
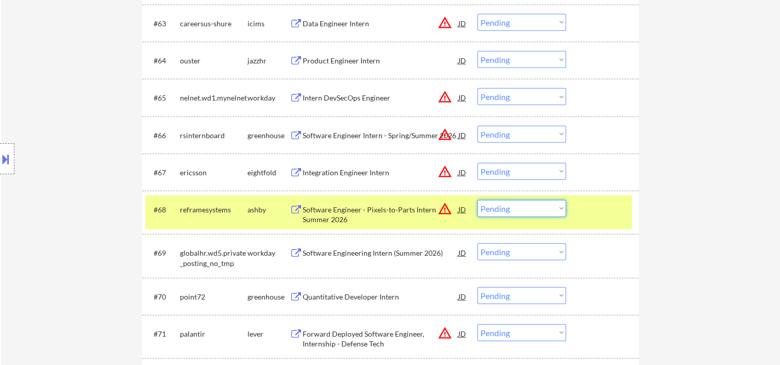
click at [557, 209] on select "Choose an option... Pending Applied Excluded (Questions) Excluded (Expired) Exc…" at bounding box center [521, 208] width 89 height 17
click at [477, 200] on select "Choose an option... Pending Applied Excluded (Questions) Excluded (Expired) Exc…" at bounding box center [521, 208] width 89 height 17
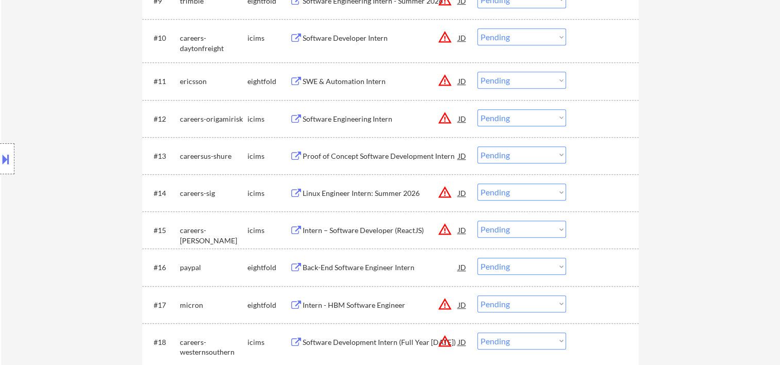
scroll to position [0, 0]
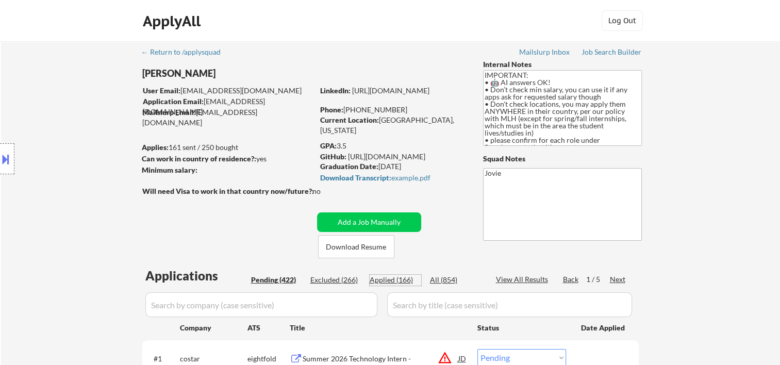
click at [386, 279] on div "Applied (166)" at bounding box center [396, 280] width 52 height 10
